Goal: Navigation & Orientation: Find specific page/section

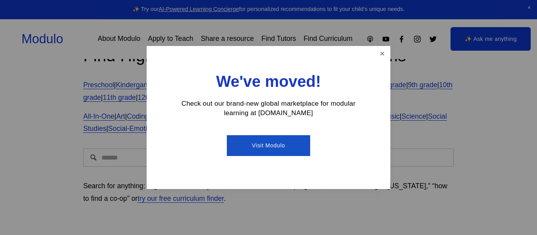
scroll to position [32, 0]
click at [375, 57] on link "Close" at bounding box center [382, 54] width 14 height 14
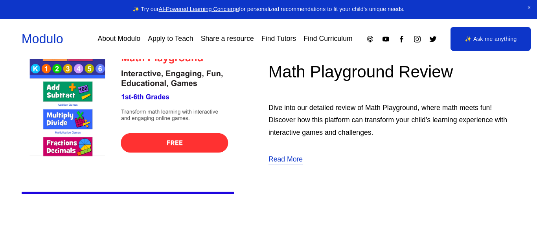
scroll to position [286, 0]
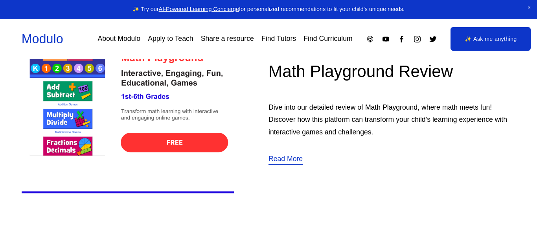
click at [135, 146] on img at bounding box center [128, 102] width 212 height 212
click at [134, 146] on img at bounding box center [128, 102] width 212 height 212
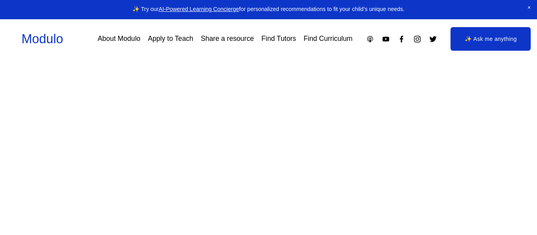
scroll to position [66, 0]
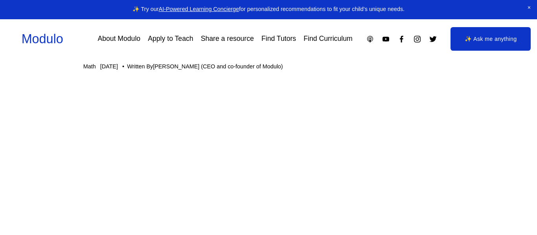
click at [172, 43] on link "Apply to Teach" at bounding box center [170, 39] width 45 height 14
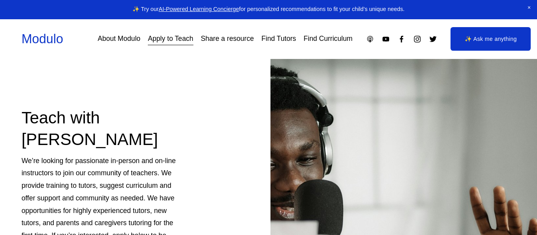
scroll to position [44, 0]
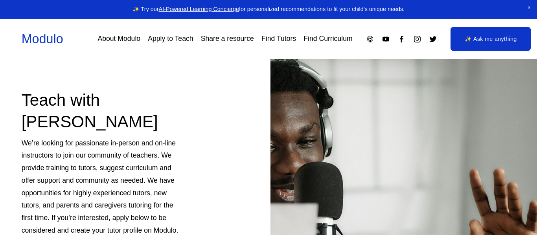
click at [213, 40] on link "Share a resource" at bounding box center [227, 39] width 53 height 14
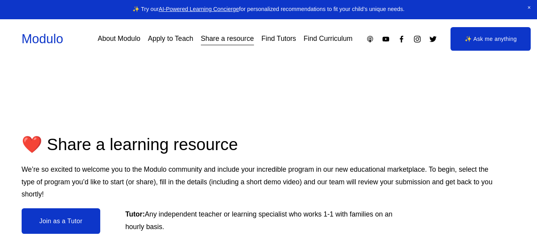
click at [308, 41] on link "Find Curriculum" at bounding box center [327, 39] width 49 height 14
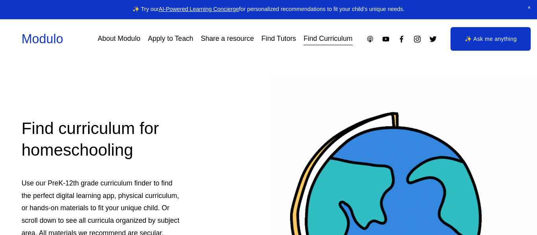
scroll to position [16, 0]
